Goal: Navigation & Orientation: Find specific page/section

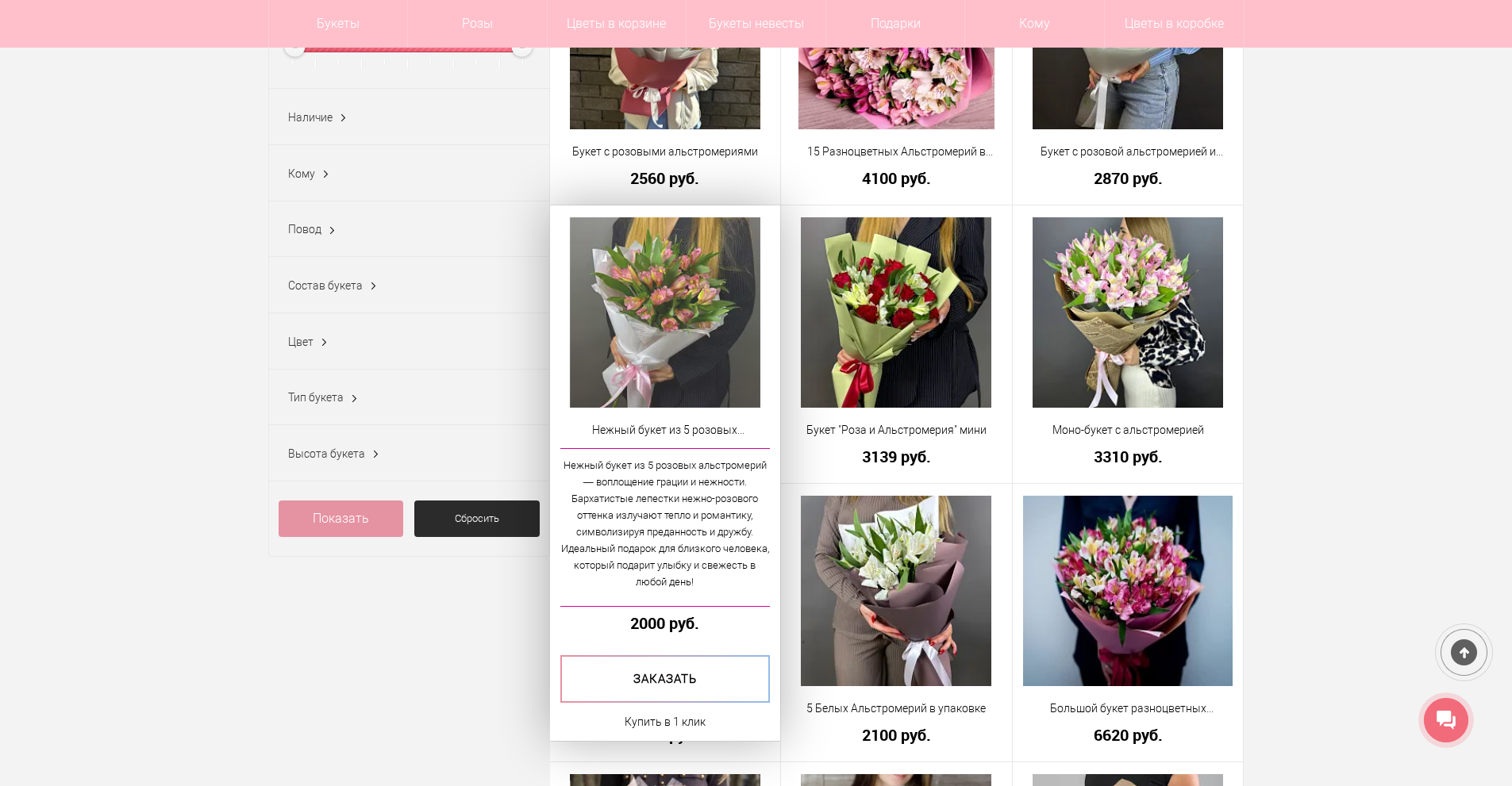
scroll to position [397, 0]
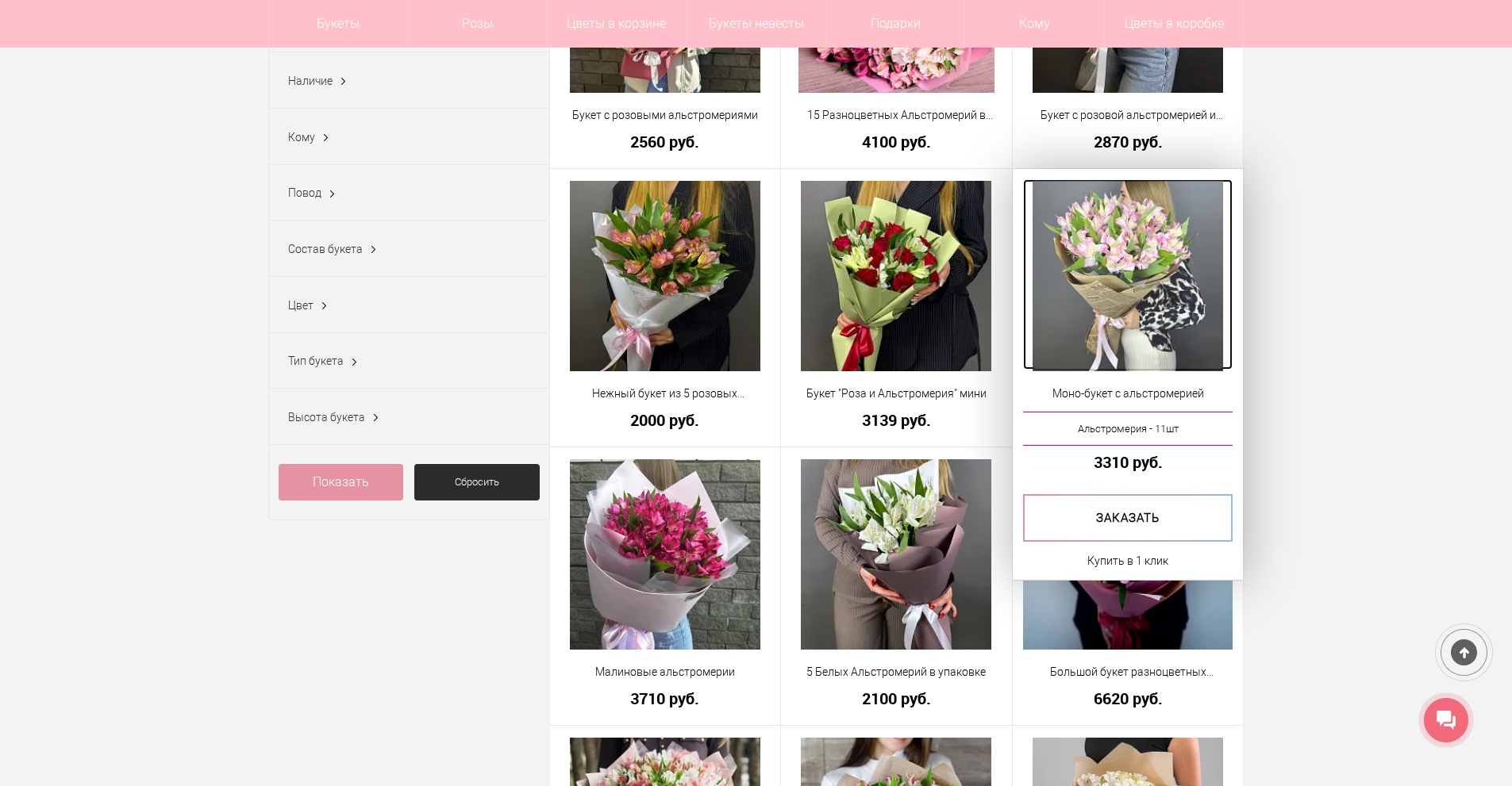
click at [1102, 250] on img at bounding box center [1128, 276] width 190 height 190
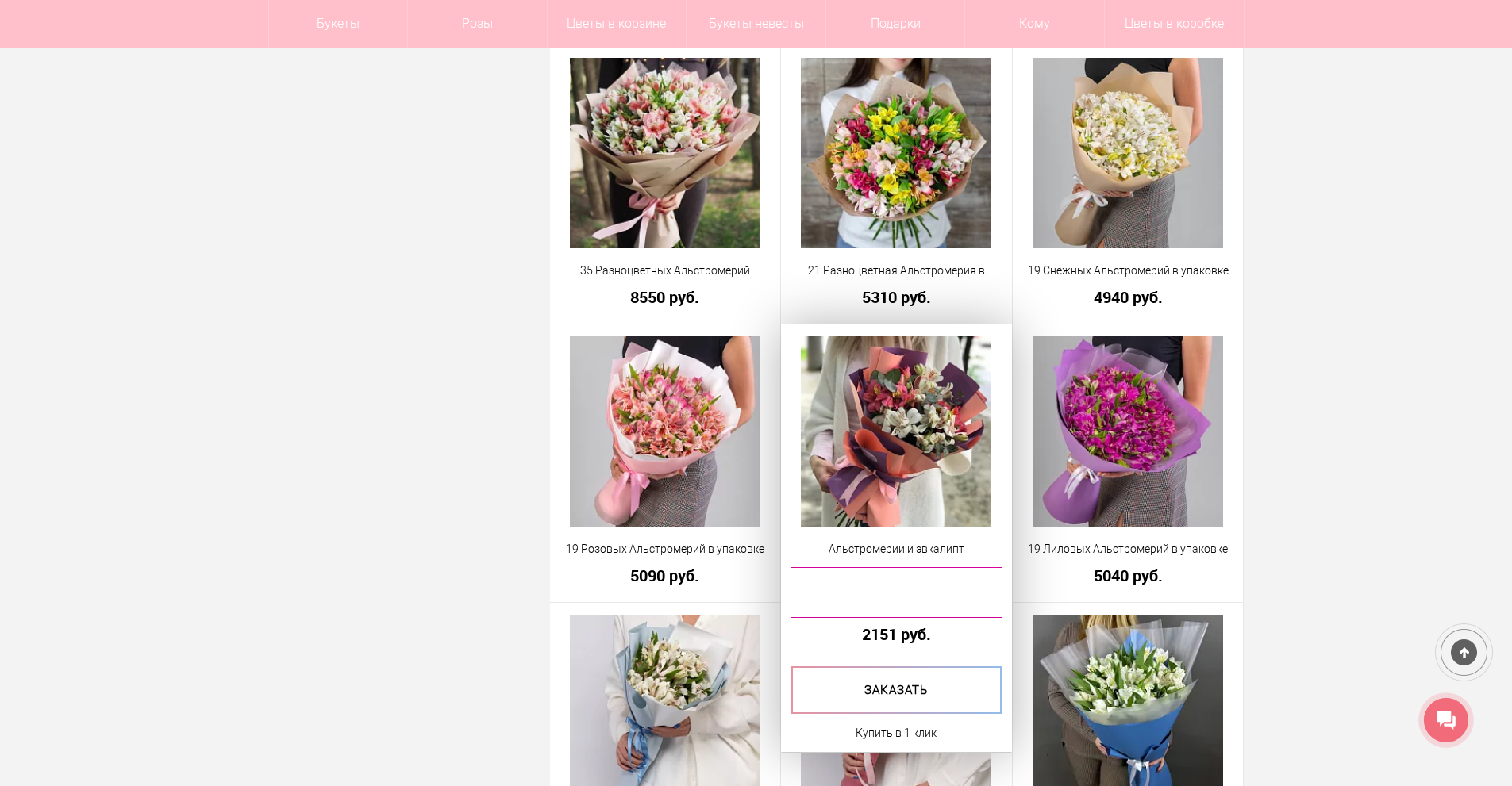
scroll to position [1317, 0]
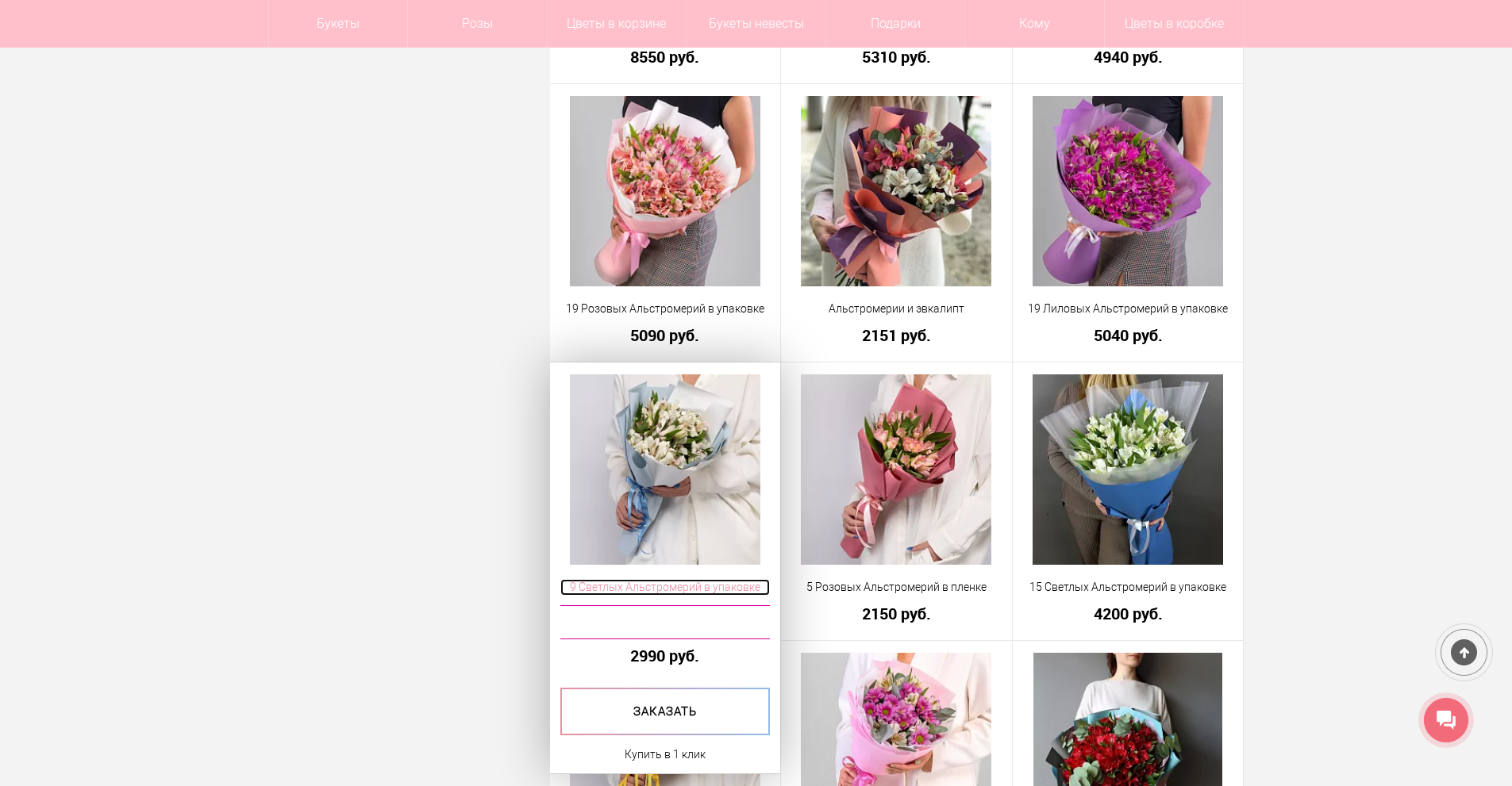
click at [659, 582] on span "9 Светлых Альстромерий в упаковке" at bounding box center [666, 588] width 210 height 17
